Goal: Transaction & Acquisition: Book appointment/travel/reservation

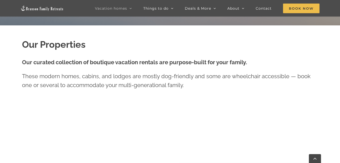
scroll to position [177, 0]
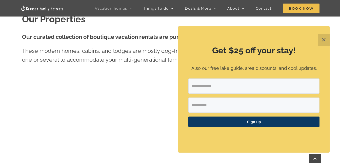
click at [323, 40] on button "✕" at bounding box center [324, 40] width 12 height 12
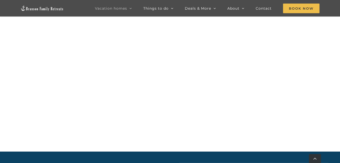
scroll to position [469, 0]
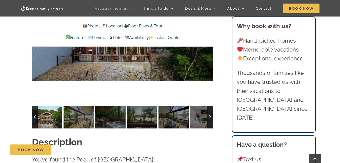
scroll to position [380, 0]
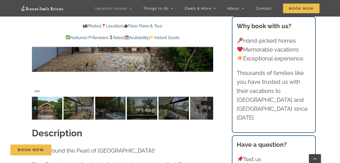
click at [50, 108] on img at bounding box center [47, 108] width 30 height 23
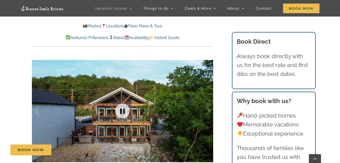
scroll to position [279, 0]
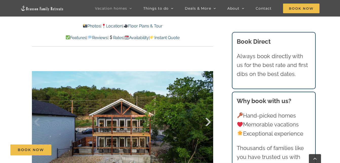
click at [207, 119] on div at bounding box center [203, 121] width 16 height 31
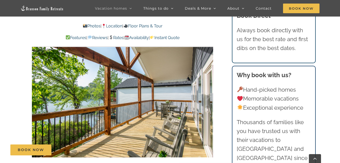
scroll to position [329, 0]
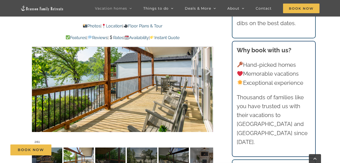
click at [208, 70] on div at bounding box center [203, 70] width 16 height 31
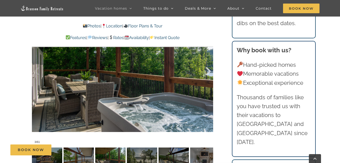
click at [208, 70] on div at bounding box center [203, 70] width 16 height 31
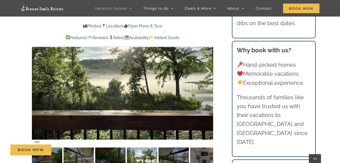
click at [208, 70] on div at bounding box center [203, 70] width 16 height 31
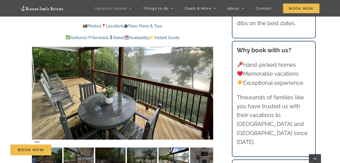
click at [208, 70] on div at bounding box center [203, 70] width 16 height 31
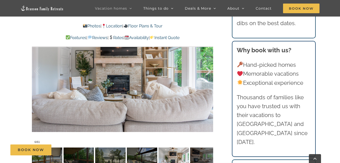
click at [208, 70] on div at bounding box center [203, 70] width 16 height 31
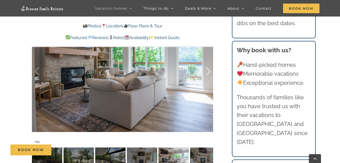
click at [208, 70] on div at bounding box center [203, 70] width 16 height 31
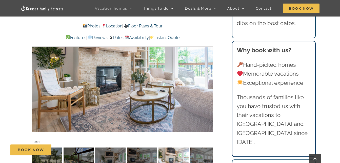
click at [208, 70] on div at bounding box center [203, 70] width 16 height 31
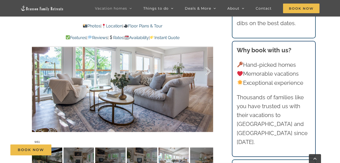
click at [208, 70] on div at bounding box center [203, 70] width 16 height 31
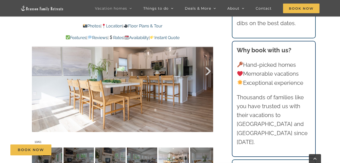
click at [208, 70] on div at bounding box center [203, 70] width 16 height 31
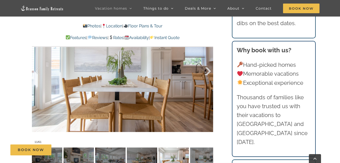
click at [208, 70] on div at bounding box center [203, 70] width 16 height 31
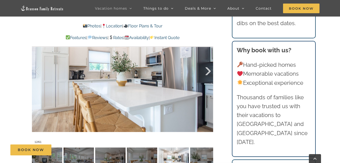
click at [208, 70] on div at bounding box center [203, 70] width 16 height 31
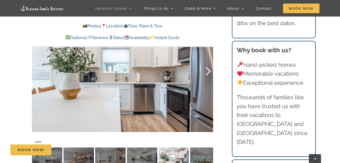
click at [208, 70] on div at bounding box center [203, 70] width 16 height 31
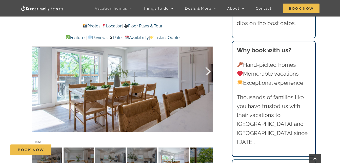
click at [208, 70] on div at bounding box center [203, 70] width 16 height 31
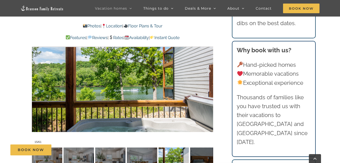
click at [208, 70] on div at bounding box center [203, 70] width 16 height 31
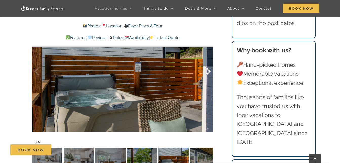
click at [208, 70] on div at bounding box center [203, 70] width 16 height 31
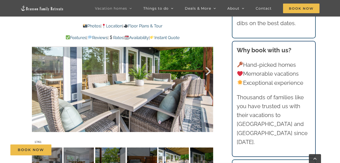
click at [208, 70] on div at bounding box center [203, 70] width 16 height 31
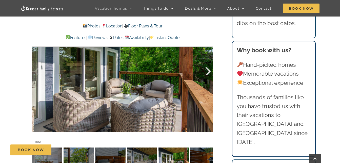
click at [208, 70] on div at bounding box center [203, 70] width 16 height 31
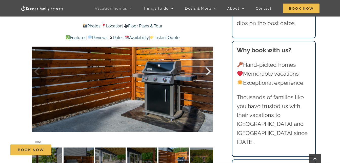
click at [208, 70] on div at bounding box center [203, 70] width 16 height 31
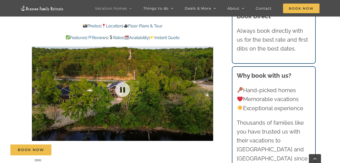
scroll to position [304, 0]
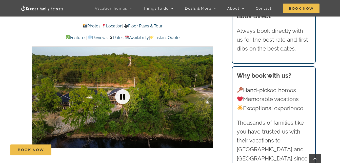
click at [124, 98] on link at bounding box center [122, 96] width 20 height 20
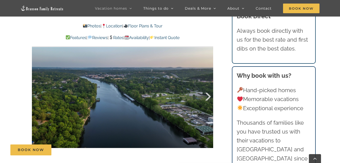
click at [208, 95] on div at bounding box center [203, 96] width 16 height 31
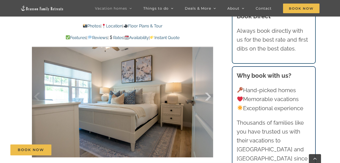
click at [208, 95] on div at bounding box center [203, 96] width 16 height 31
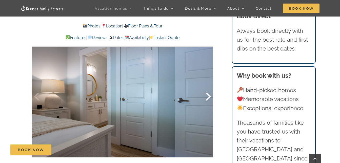
click at [208, 95] on div at bounding box center [203, 96] width 16 height 31
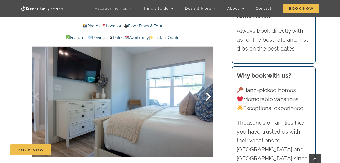
click at [208, 95] on div at bounding box center [203, 96] width 16 height 31
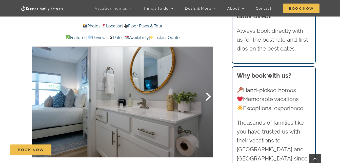
click at [208, 95] on div at bounding box center [203, 96] width 16 height 31
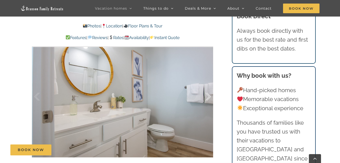
click at [208, 95] on div at bounding box center [203, 96] width 16 height 31
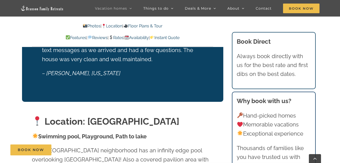
scroll to position [735, 0]
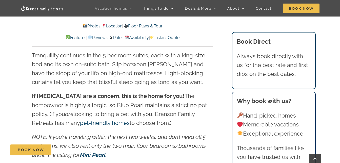
click at [119, 36] on link "Rates" at bounding box center [116, 37] width 15 height 5
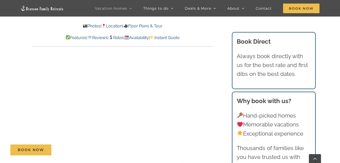
scroll to position [2683, 0]
